Goal: Transaction & Acquisition: Purchase product/service

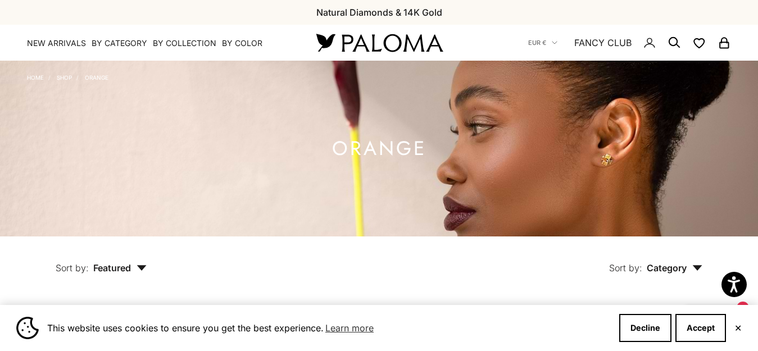
click at [737, 326] on button "✕" at bounding box center [737, 328] width 7 height 7
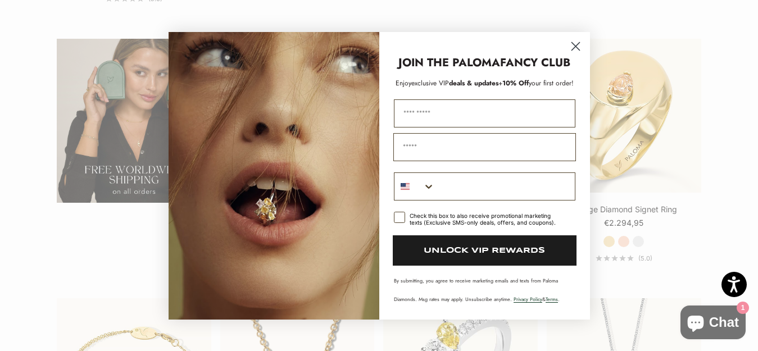
scroll to position [2134, 0]
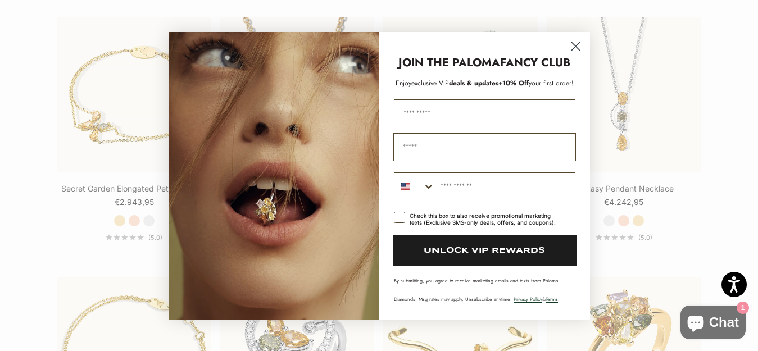
click at [578, 38] on circle "Close dialog" at bounding box center [574, 46] width 19 height 19
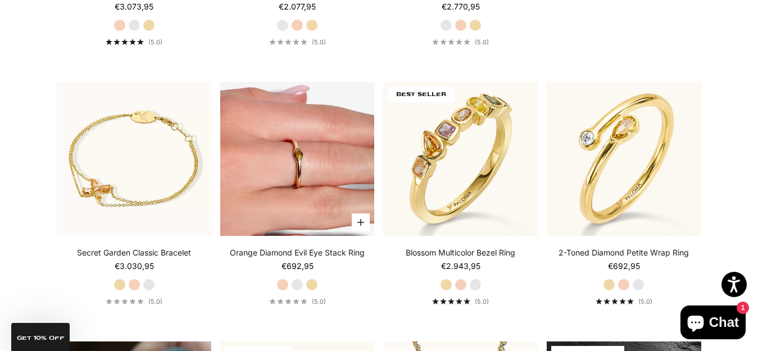
scroll to position [281, 0]
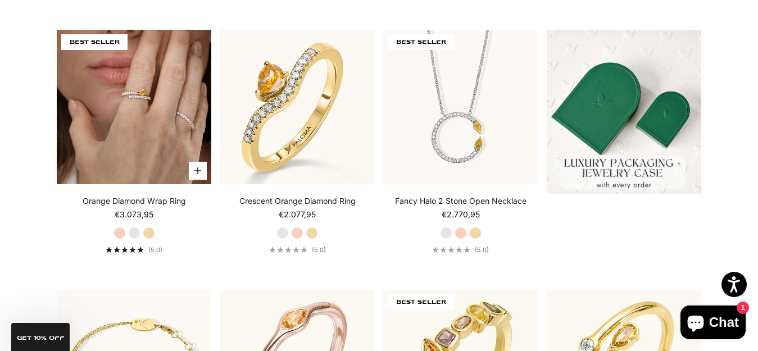
click at [124, 134] on img at bounding box center [134, 107] width 154 height 154
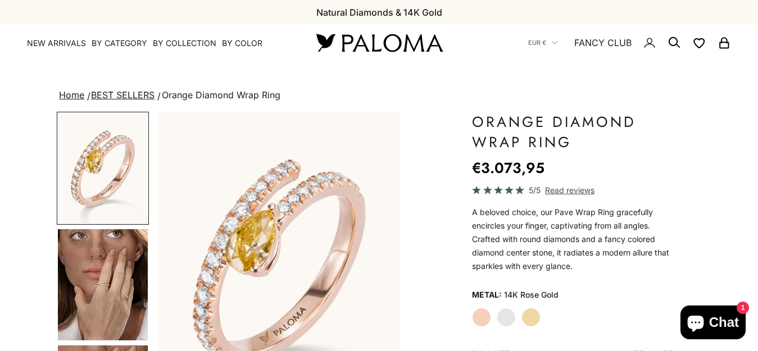
click at [111, 229] on img "Go to item 4" at bounding box center [103, 284] width 90 height 111
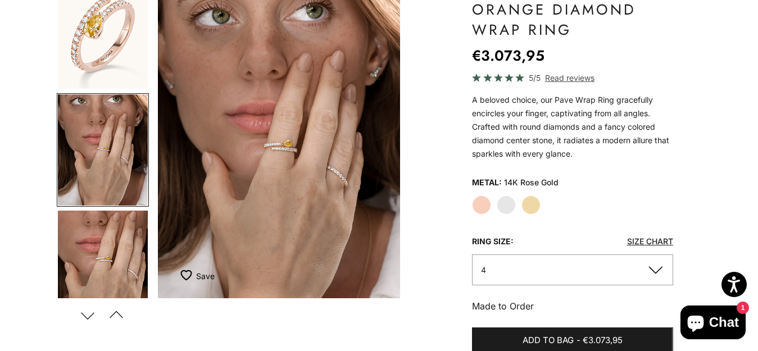
scroll to position [22, 0]
click at [275, 147] on img "Item 4 of 18" at bounding box center [279, 148] width 242 height 299
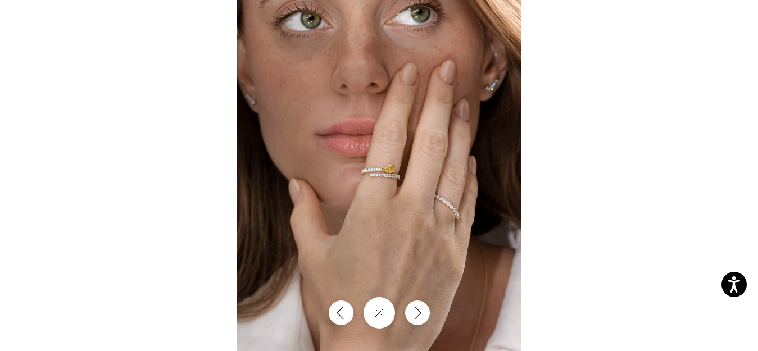
click at [388, 194] on img at bounding box center [379, 175] width 284 height 351
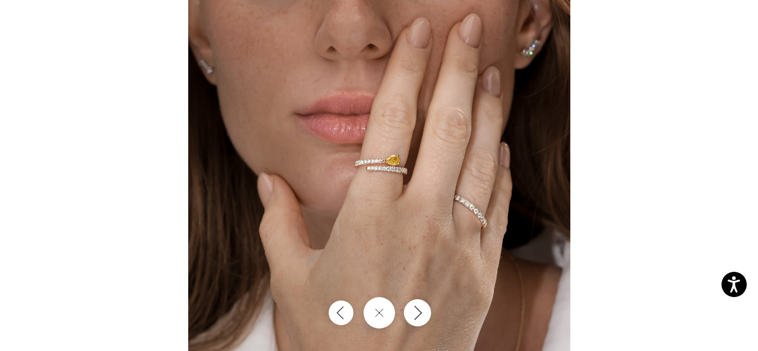
click at [419, 323] on button "Next" at bounding box center [416, 312] width 27 height 27
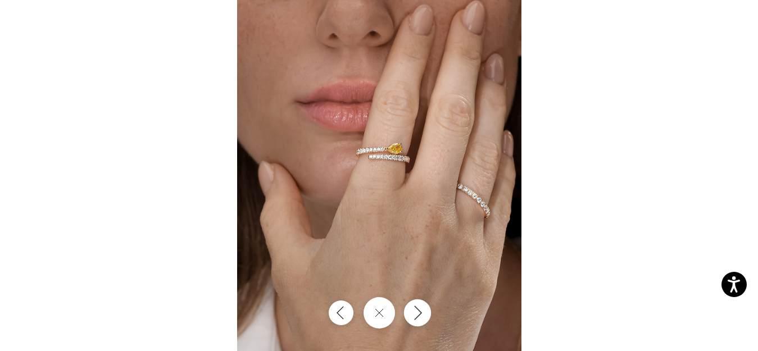
click at [419, 323] on button "Next" at bounding box center [416, 312] width 27 height 27
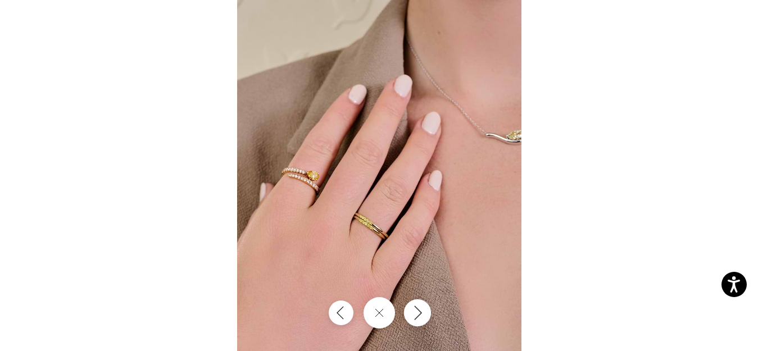
click at [409, 317] on button "Next" at bounding box center [416, 312] width 27 height 27
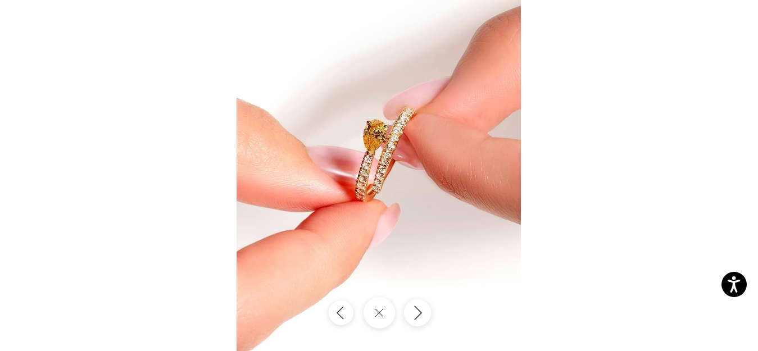
click at [417, 321] on button "Next" at bounding box center [416, 312] width 27 height 27
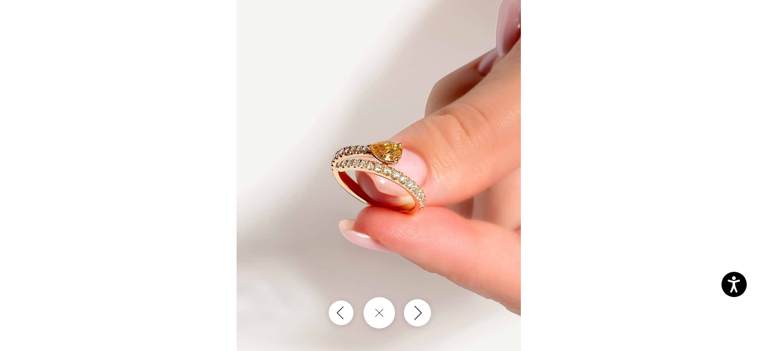
click at [417, 321] on button "Next" at bounding box center [416, 312] width 27 height 27
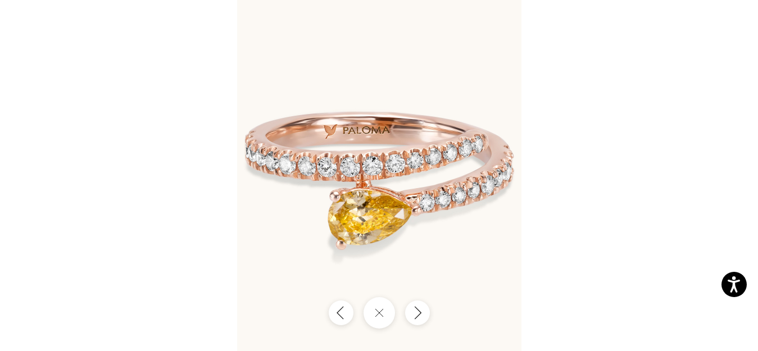
click at [635, 58] on div at bounding box center [379, 175] width 758 height 351
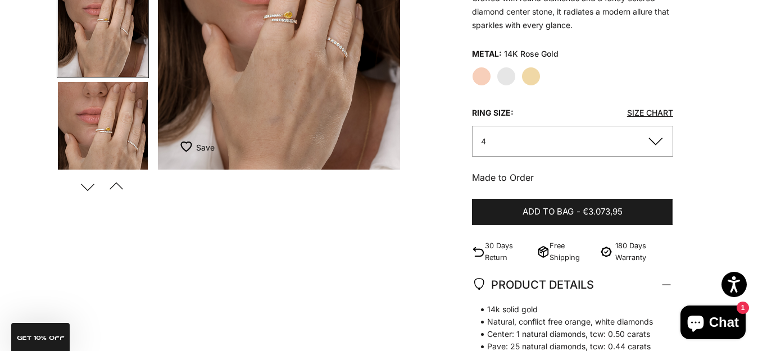
scroll to position [112, 0]
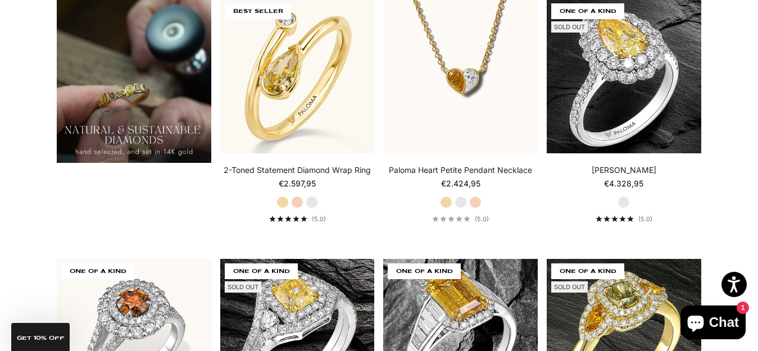
scroll to position [1000, 0]
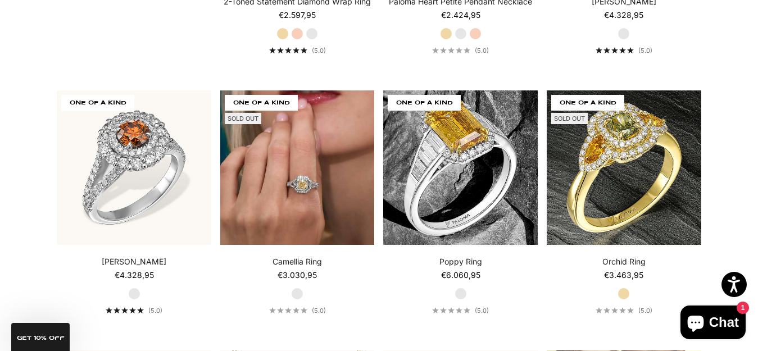
click at [326, 195] on img at bounding box center [297, 167] width 154 height 154
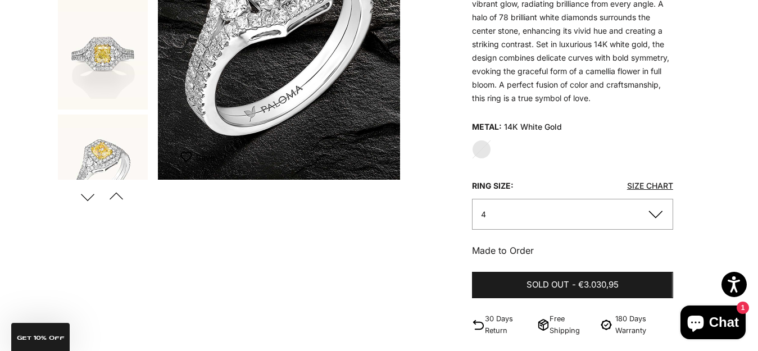
scroll to position [225, 0]
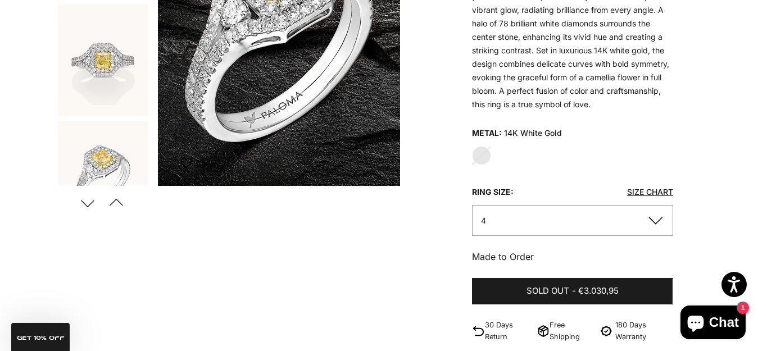
click at [663, 221] on button "4" at bounding box center [572, 220] width 200 height 31
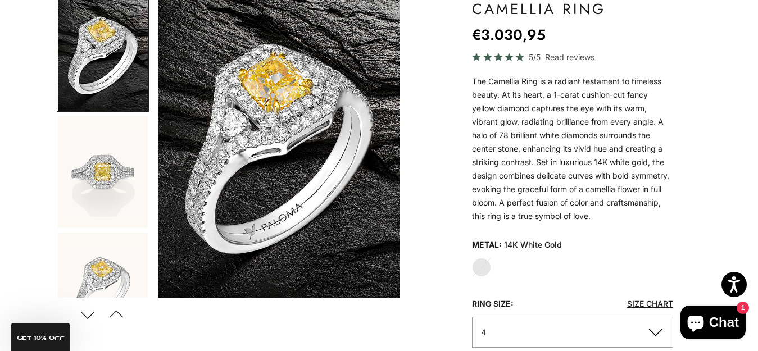
scroll to position [112, 0]
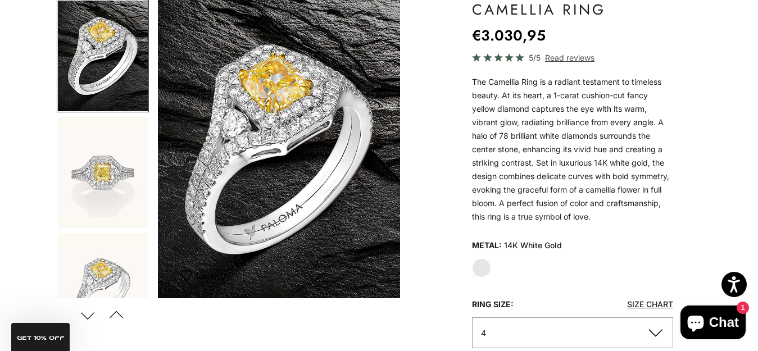
click at [104, 188] on img "Go to item 2" at bounding box center [103, 172] width 90 height 111
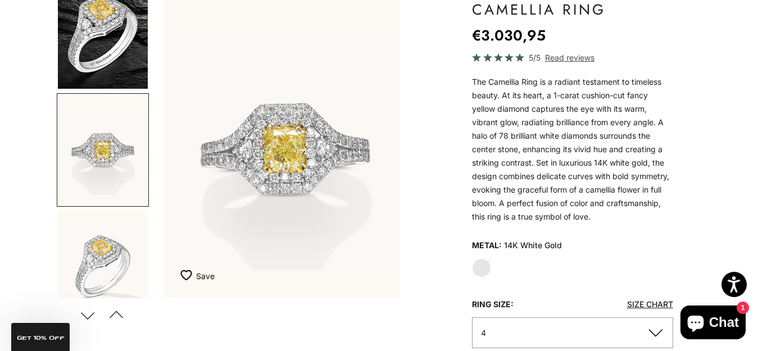
scroll to position [0, 256]
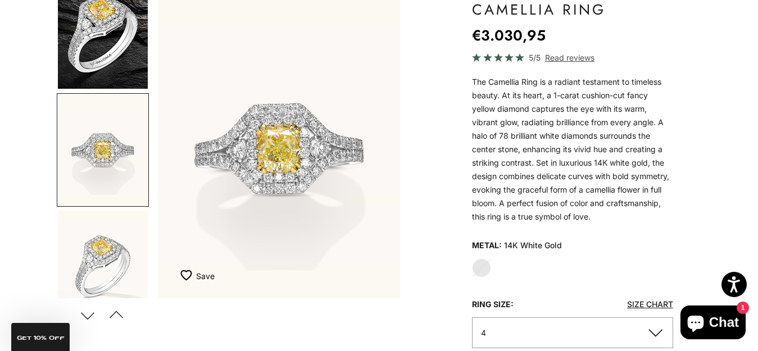
click at [121, 275] on img "Go to item 3" at bounding box center [103, 266] width 90 height 111
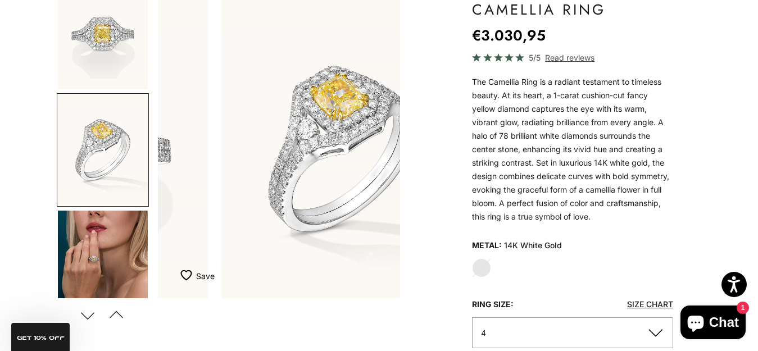
scroll to position [0, 511]
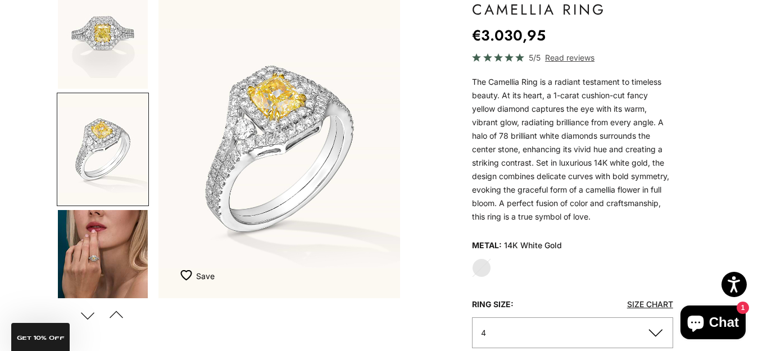
click at [121, 275] on img "Go to item 4" at bounding box center [103, 265] width 90 height 111
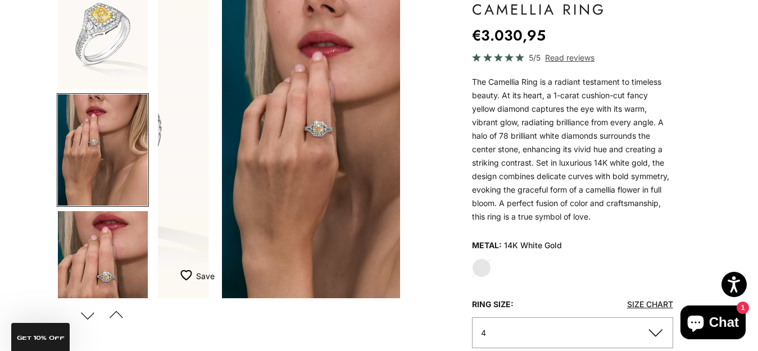
scroll to position [0, 767]
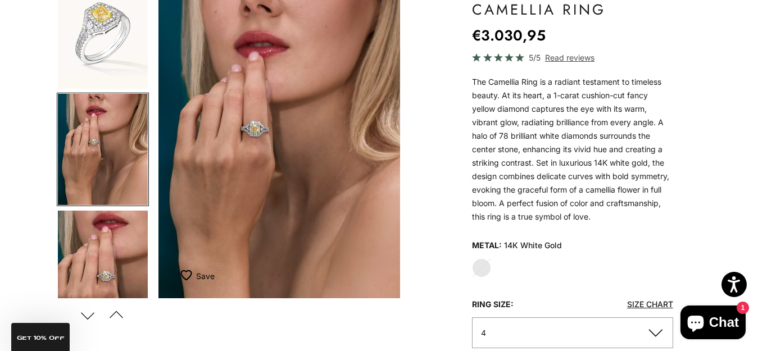
click at [118, 262] on img "Go to item 5" at bounding box center [103, 266] width 90 height 111
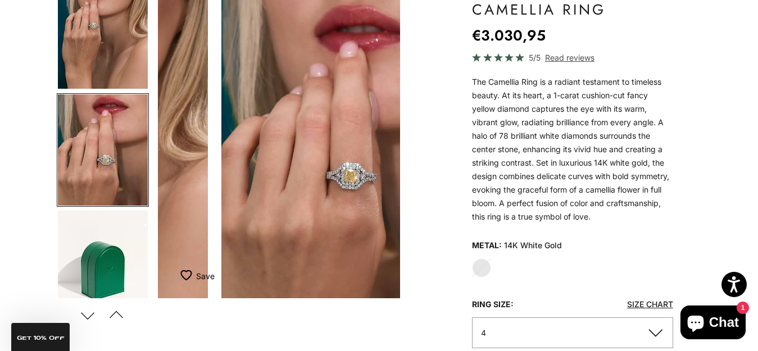
scroll to position [0, 1022]
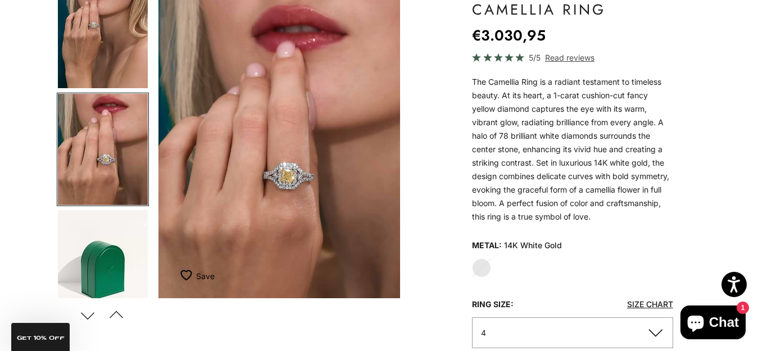
click at [659, 305] on link "Size Chart" at bounding box center [650, 304] width 46 height 10
click at [281, 169] on img "Item 5 of 9" at bounding box center [279, 148] width 242 height 299
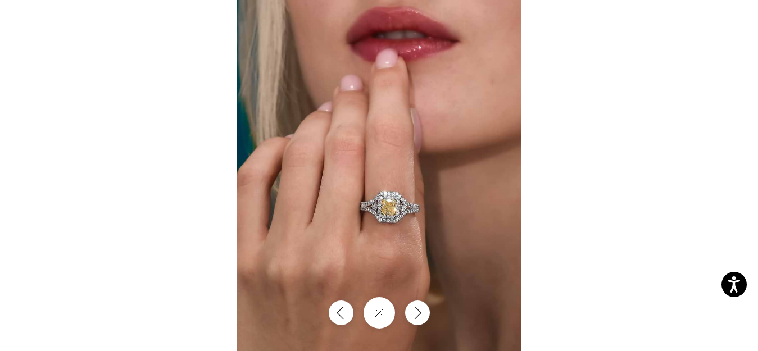
click at [381, 216] on img at bounding box center [379, 175] width 284 height 351
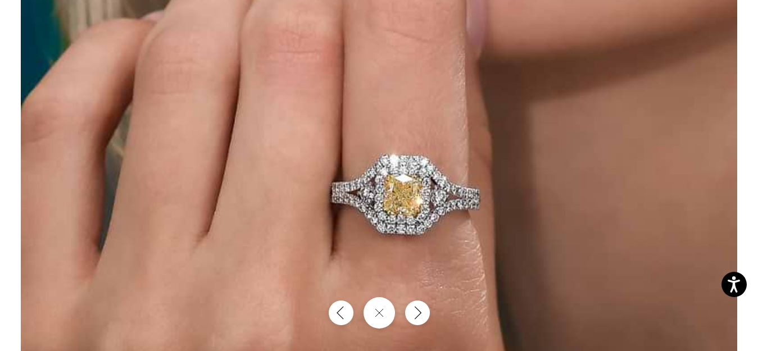
click at [209, 205] on img at bounding box center [379, 115] width 716 height 884
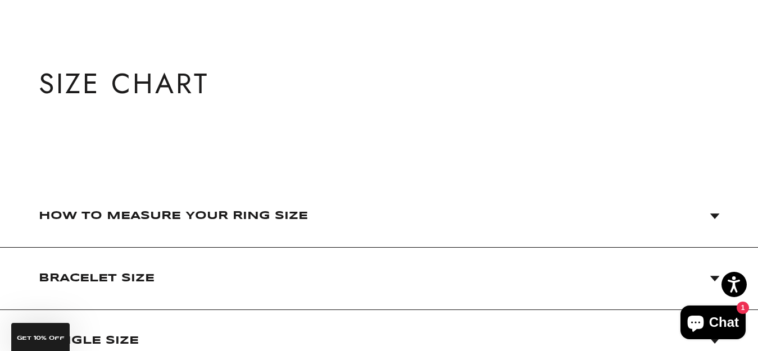
scroll to position [56, 0]
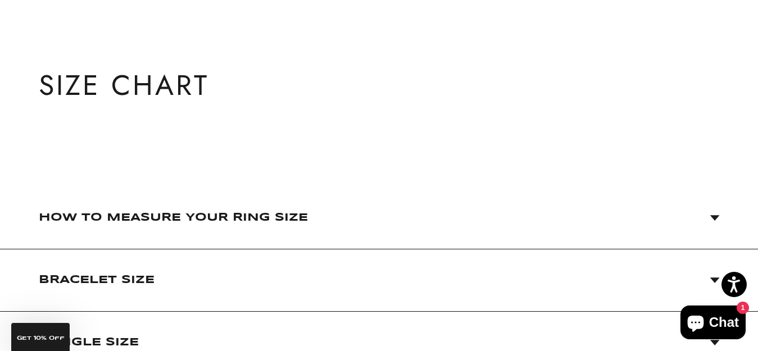
click at [719, 221] on span "How to Measure Your Ring Size" at bounding box center [379, 217] width 681 height 62
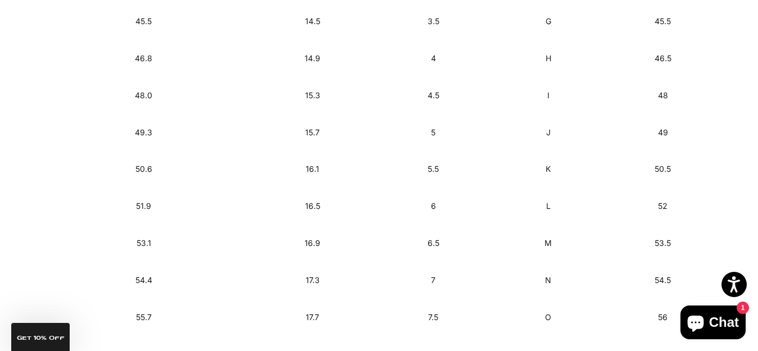
scroll to position [898, 0]
